Goal: Information Seeking & Learning: Learn about a topic

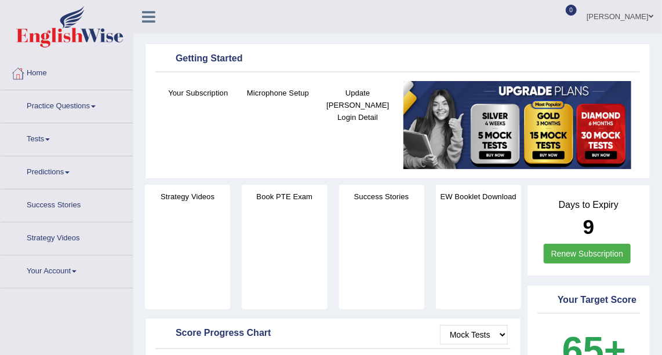
drag, startPoint x: 0, startPoint y: 0, endPoint x: 49, endPoint y: 93, distance: 105.3
click at [49, 93] on link "Practice Questions" at bounding box center [67, 104] width 132 height 29
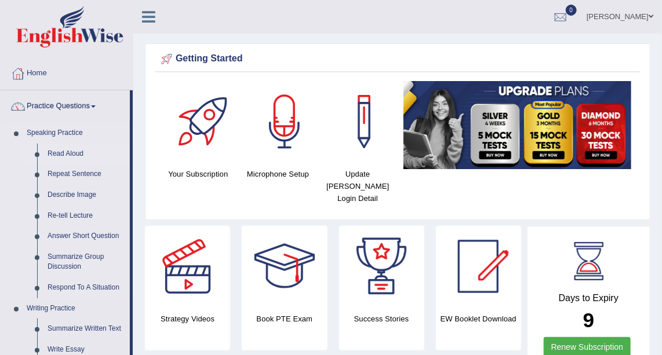
click at [70, 154] on link "Read Aloud" at bounding box center [86, 154] width 88 height 21
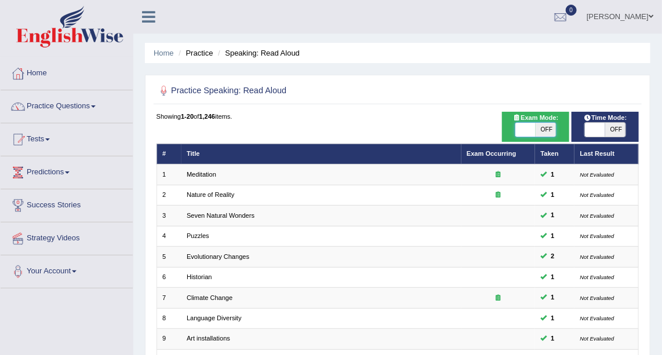
click at [529, 132] on span at bounding box center [525, 130] width 20 height 14
checkbox input "true"
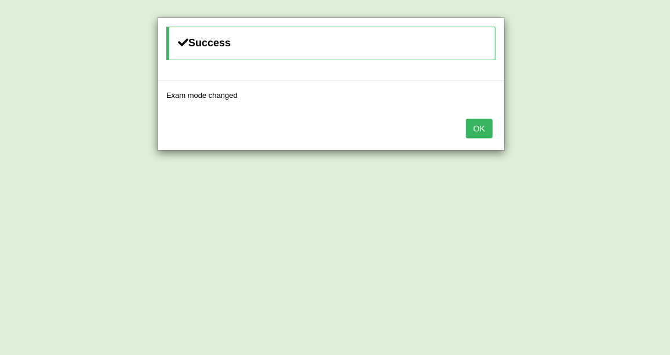
checkbox input "true"
click at [599, 130] on body "Toggle navigation Home Practice Questions Speaking Practice Read Aloud Repeat S…" at bounding box center [335, 177] width 670 height 355
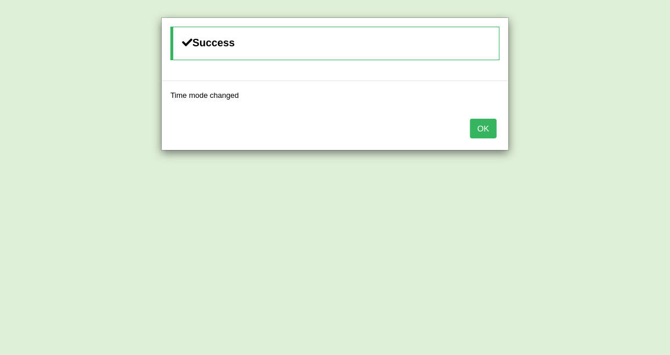
click at [481, 127] on button "OK" at bounding box center [483, 129] width 27 height 20
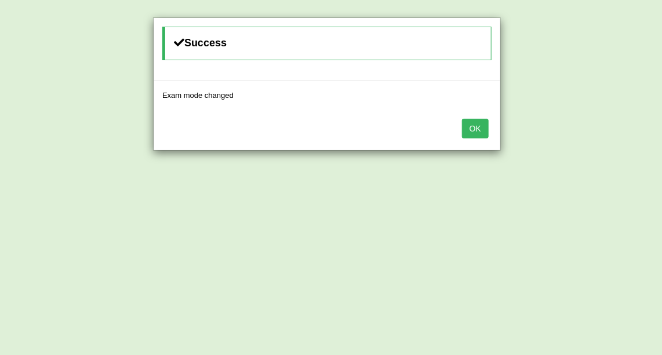
click at [481, 127] on button "OK" at bounding box center [475, 129] width 27 height 20
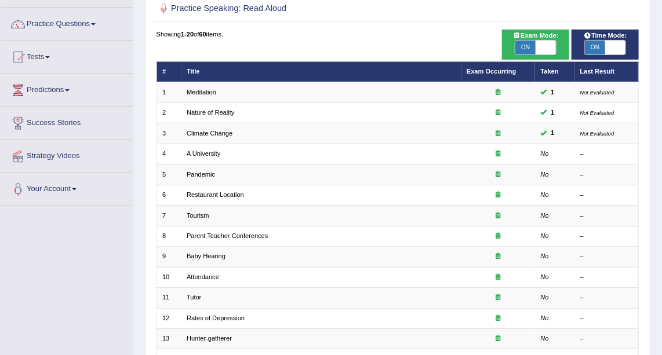
scroll to position [81, 0]
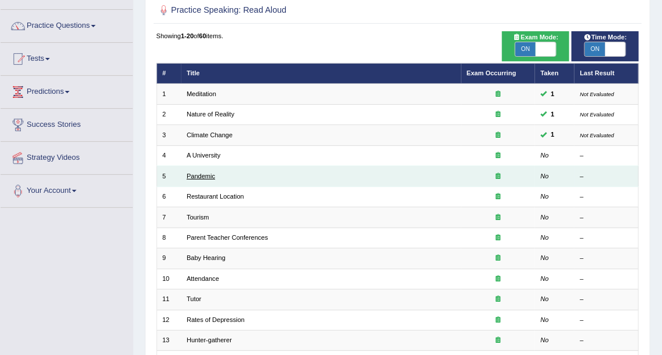
click at [204, 176] on link "Pandemic" at bounding box center [201, 176] width 28 height 7
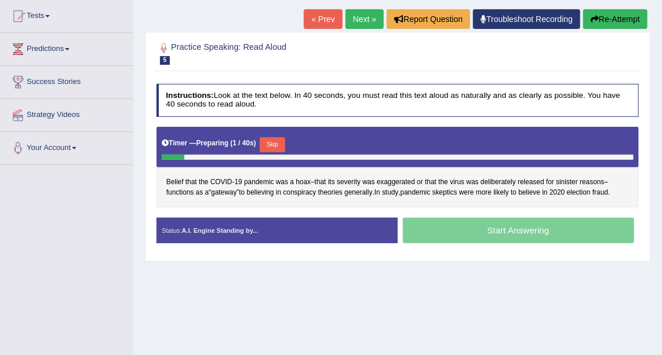
scroll to position [125, 0]
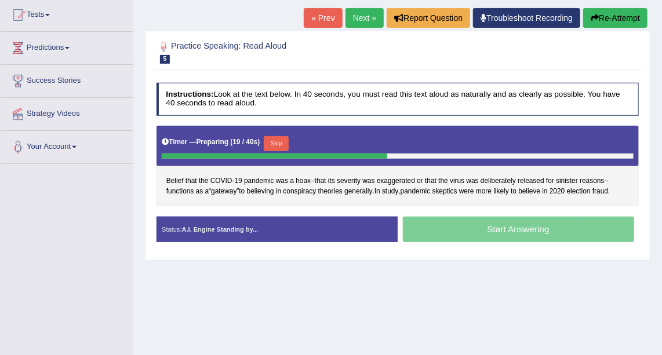
click at [372, 17] on link "Next »" at bounding box center [364, 18] width 38 height 20
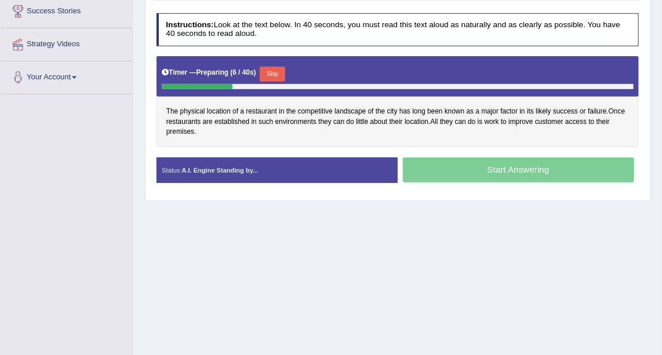
scroll to position [202, 0]
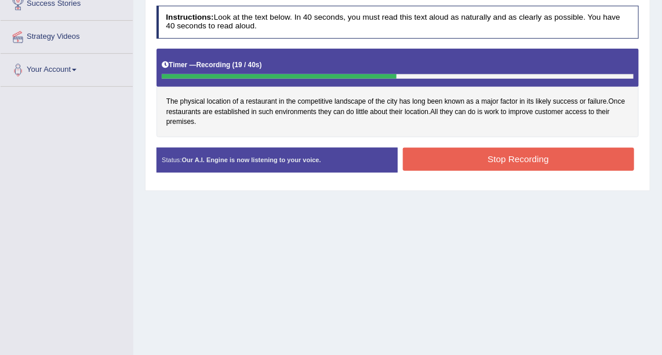
click at [496, 168] on div "Stop Recording" at bounding box center [518, 161] width 241 height 26
click at [496, 151] on button "Stop Recording" at bounding box center [518, 159] width 231 height 23
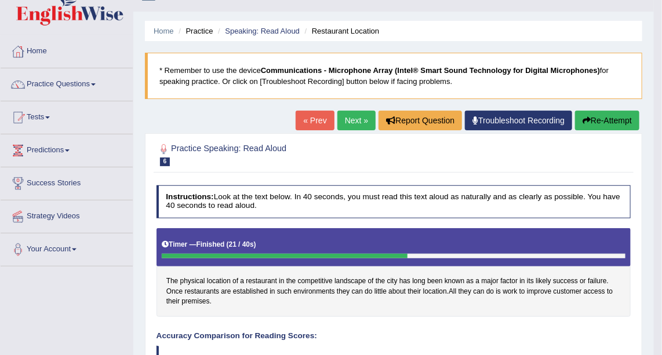
scroll to position [19, 0]
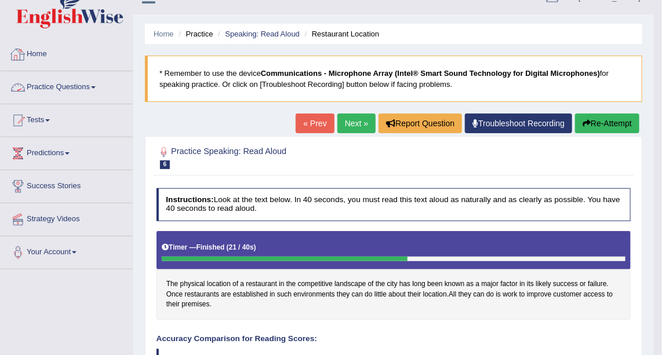
click at [88, 82] on link "Practice Questions" at bounding box center [67, 85] width 132 height 29
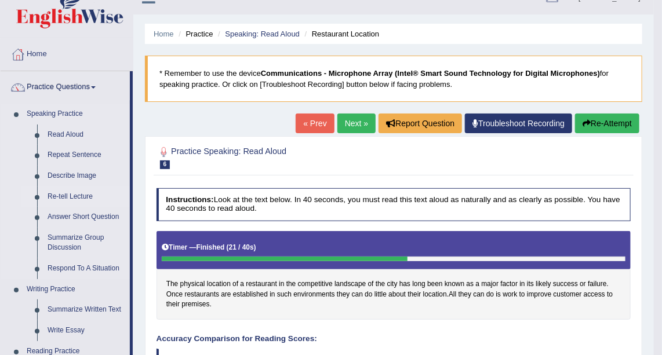
click at [74, 195] on link "Re-tell Lecture" at bounding box center [86, 197] width 88 height 21
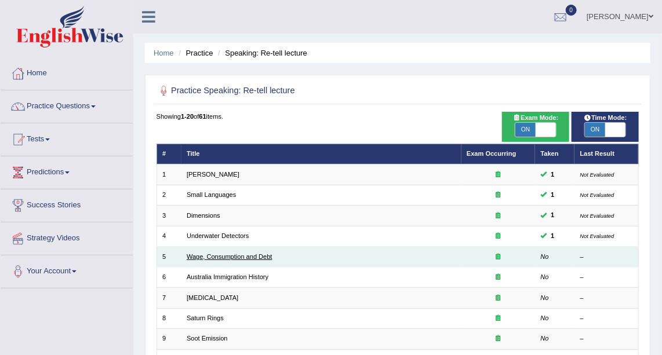
click at [246, 254] on link "Wage, Consumption and Debt" at bounding box center [230, 256] width 86 height 7
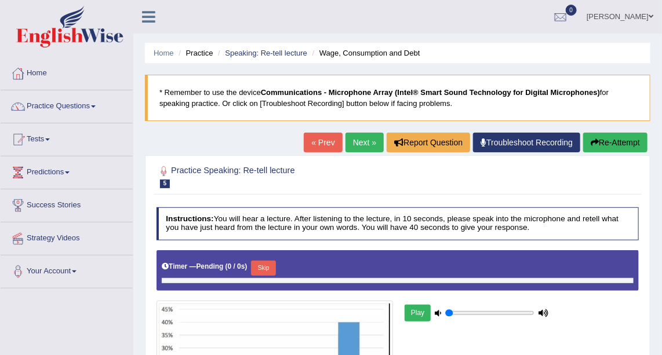
type input "0.65"
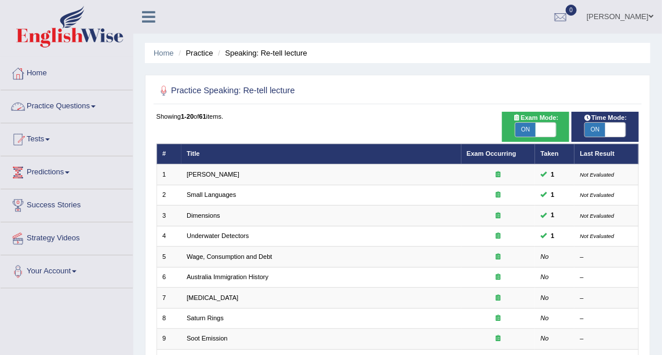
click at [69, 104] on link "Practice Questions" at bounding box center [67, 104] width 132 height 29
